Goal: Information Seeking & Learning: Find specific fact

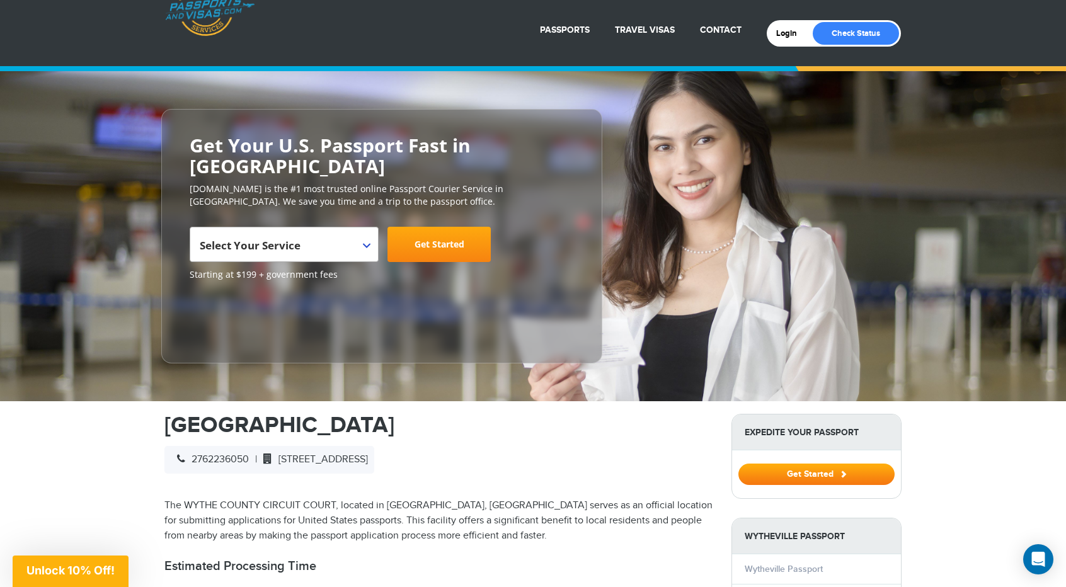
scroll to position [63, 0]
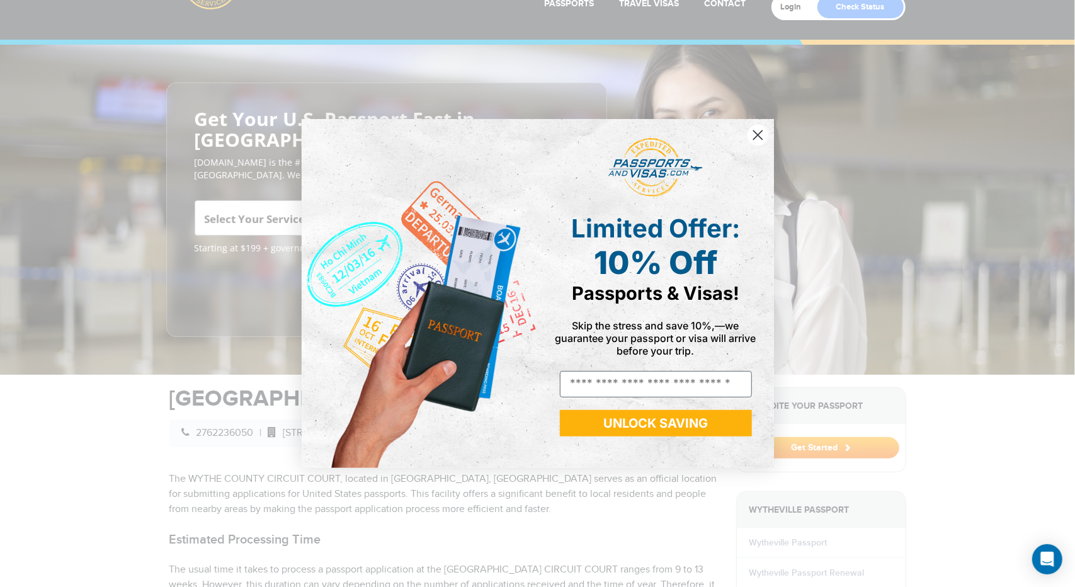
click at [757, 130] on circle "Close dialog" at bounding box center [757, 135] width 21 height 21
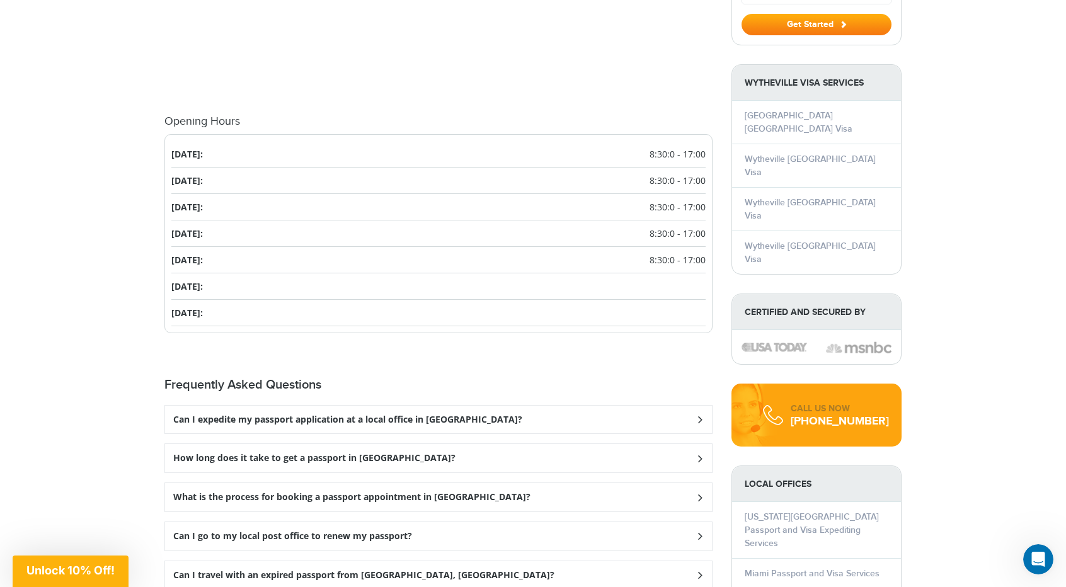
scroll to position [1323, 0]
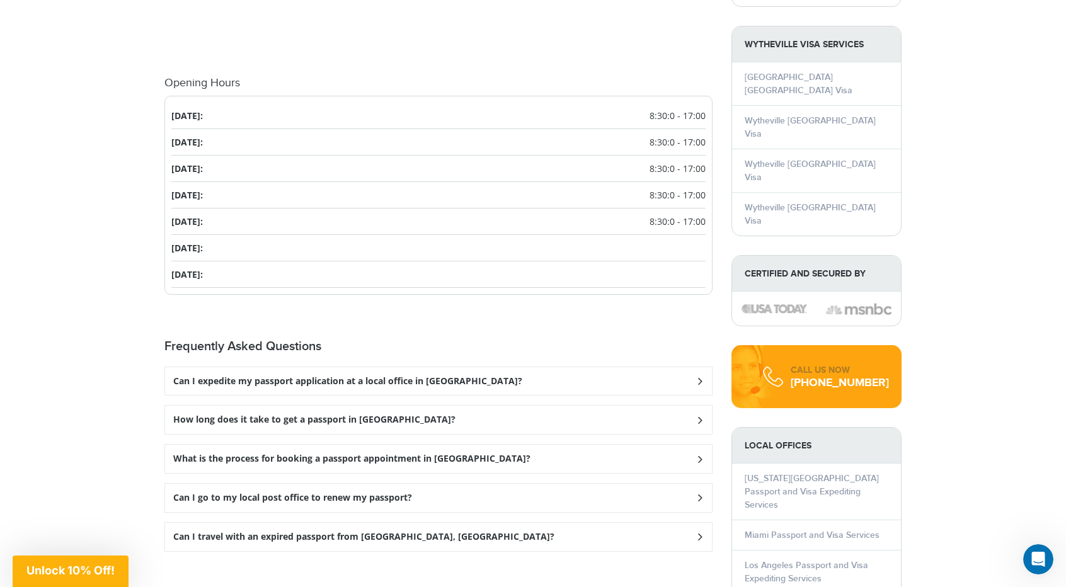
click at [368, 376] on h3 "Can I expedite my passport application at a local office in Wytheville?" at bounding box center [347, 381] width 349 height 11
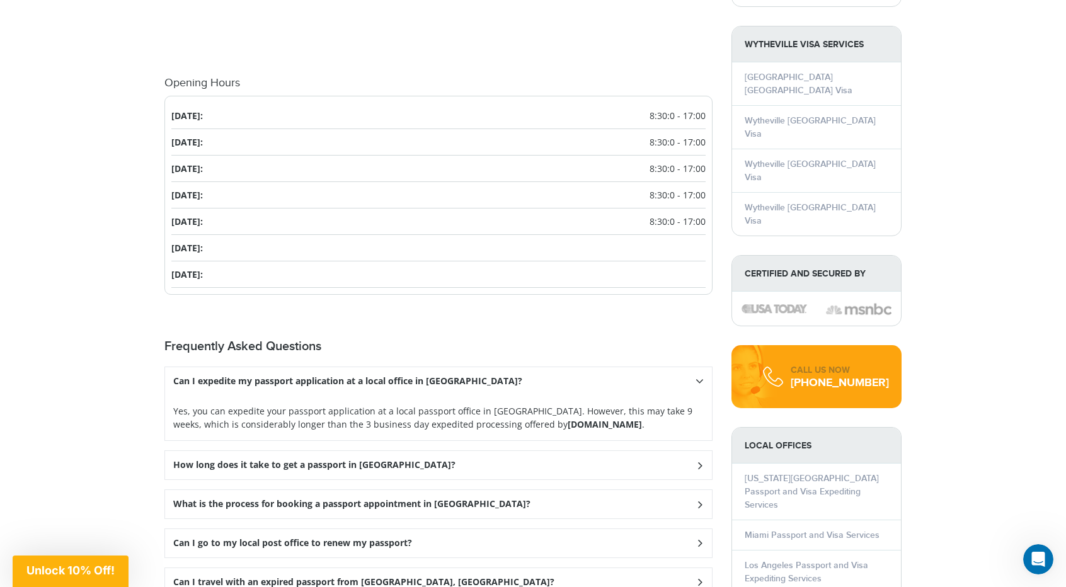
click at [567, 418] on strong "Passportsandvisas.com" at bounding box center [604, 424] width 74 height 12
drag, startPoint x: 489, startPoint y: 400, endPoint x: 593, endPoint y: 402, distance: 103.9
click at [593, 404] on p "Yes, you can expedite your passport application at a local passport office in W…" at bounding box center [438, 417] width 530 height 26
copy p "Passportsandvisas.com"
